Goal: Transaction & Acquisition: Purchase product/service

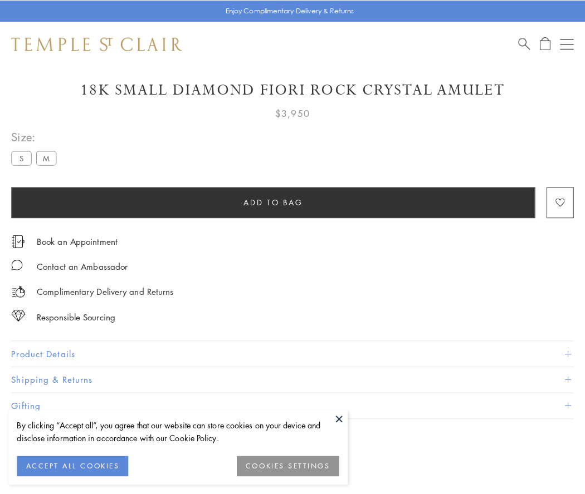
scroll to position [66, 0]
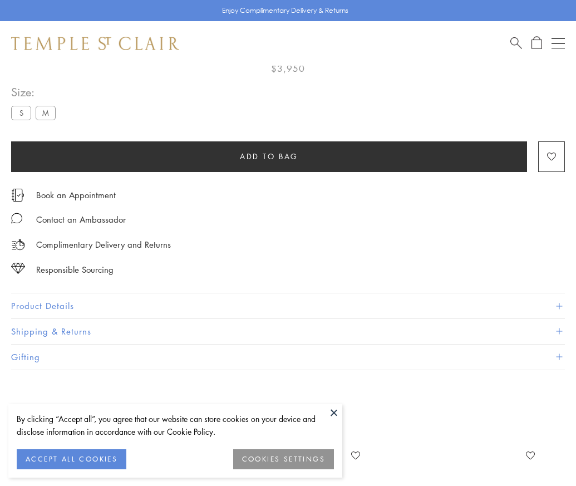
click at [269, 156] on span "Add to bag" at bounding box center [269, 156] width 58 height 12
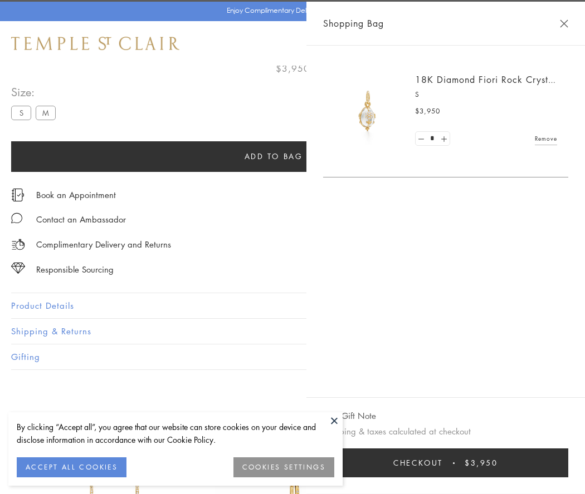
click at [568, 463] on button "Checkout $3,950" at bounding box center [445, 463] width 245 height 29
